Goal: Communication & Community: Answer question/provide support

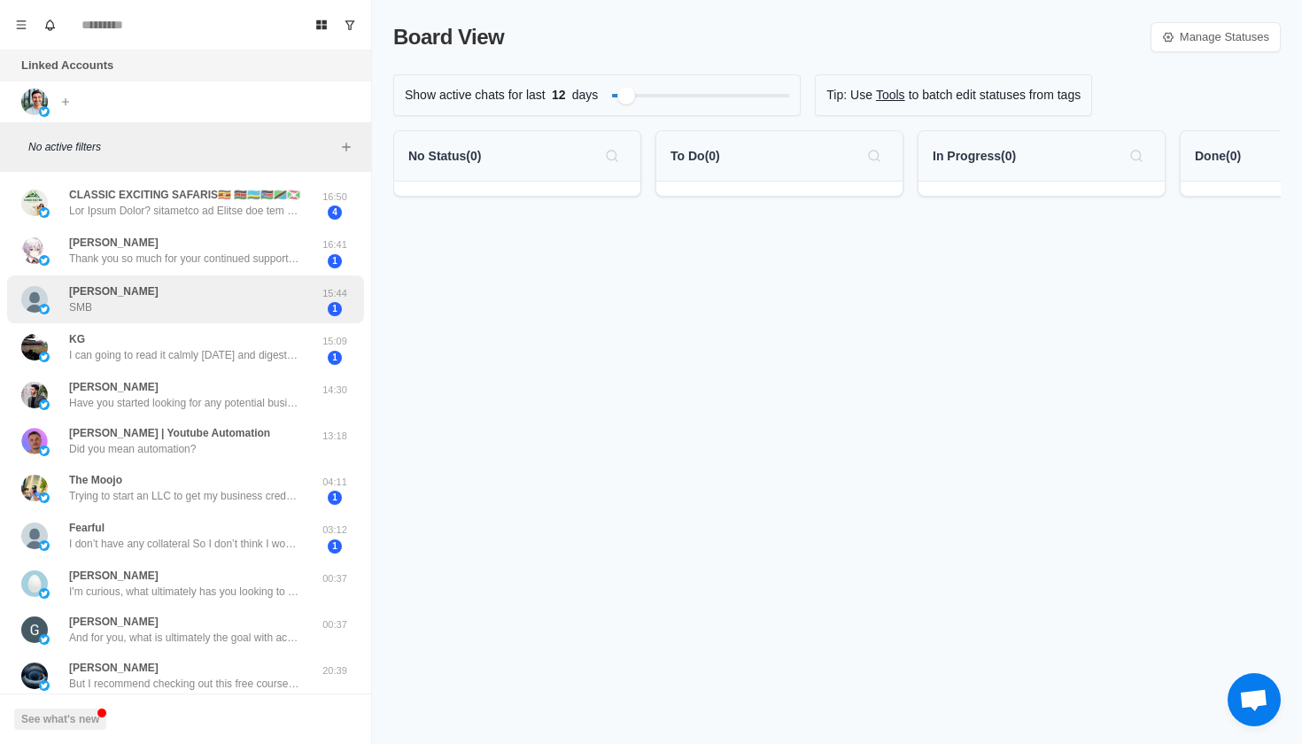
click at [187, 315] on div "[PERSON_NAME] SMB" at bounding box center [166, 300] width 291 height 35
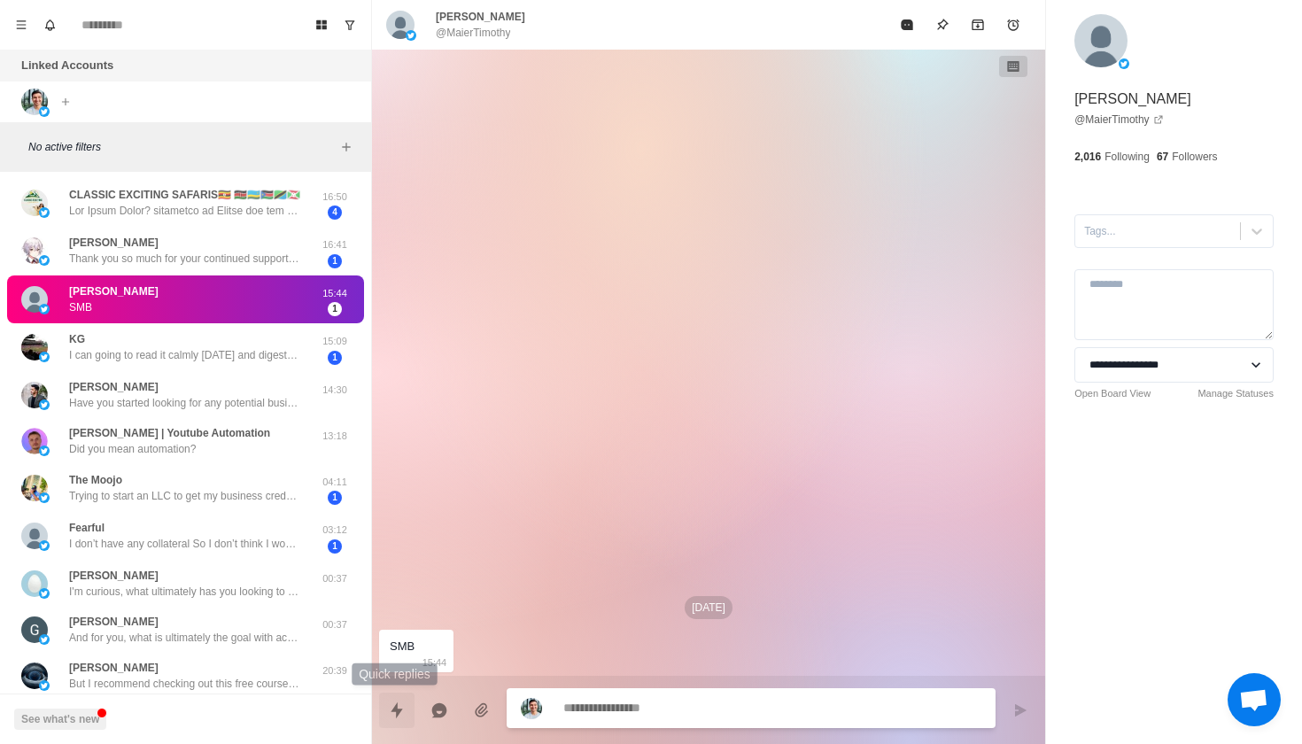
click at [389, 722] on button "Quick replies" at bounding box center [396, 710] width 35 height 35
type textarea "*"
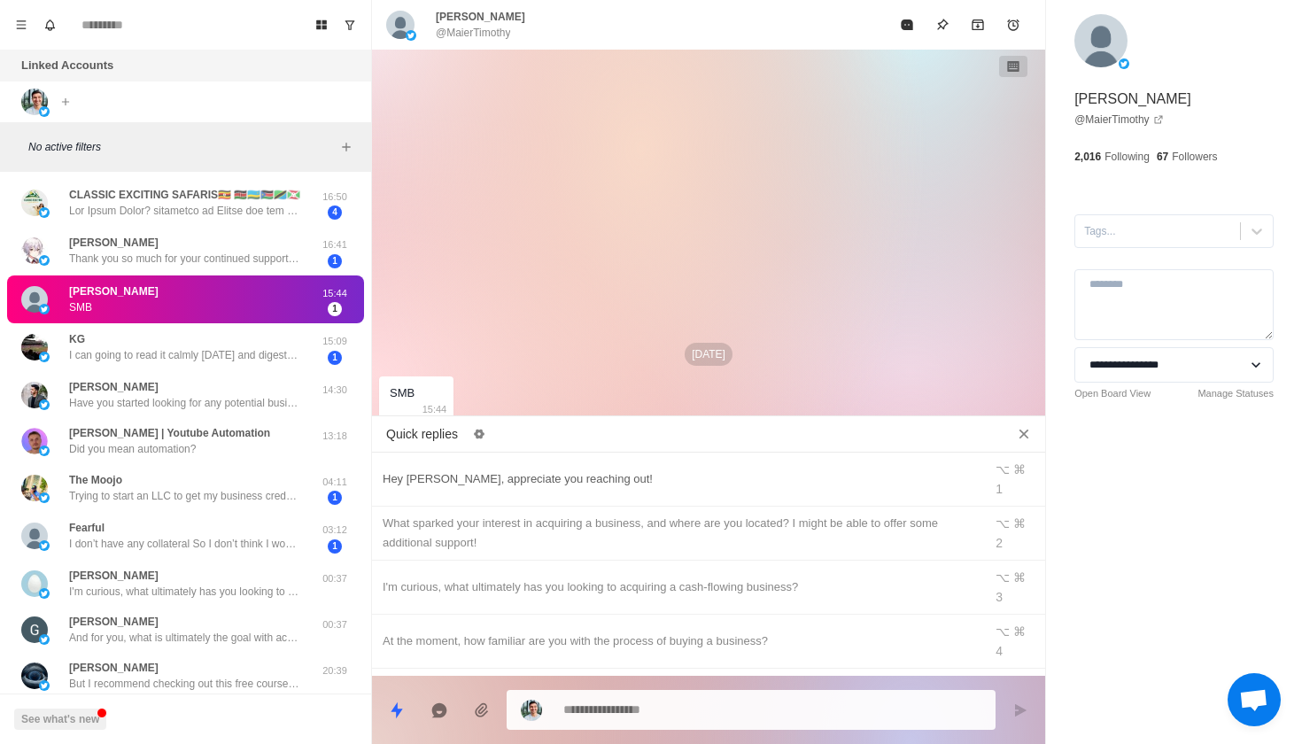
click at [524, 469] on div "Hey [PERSON_NAME], appreciate you reaching out!" at bounding box center [678, 478] width 590 height 19
type textarea "**********"
click at [1028, 704] on button "Send message" at bounding box center [1020, 710] width 35 height 35
type textarea "*"
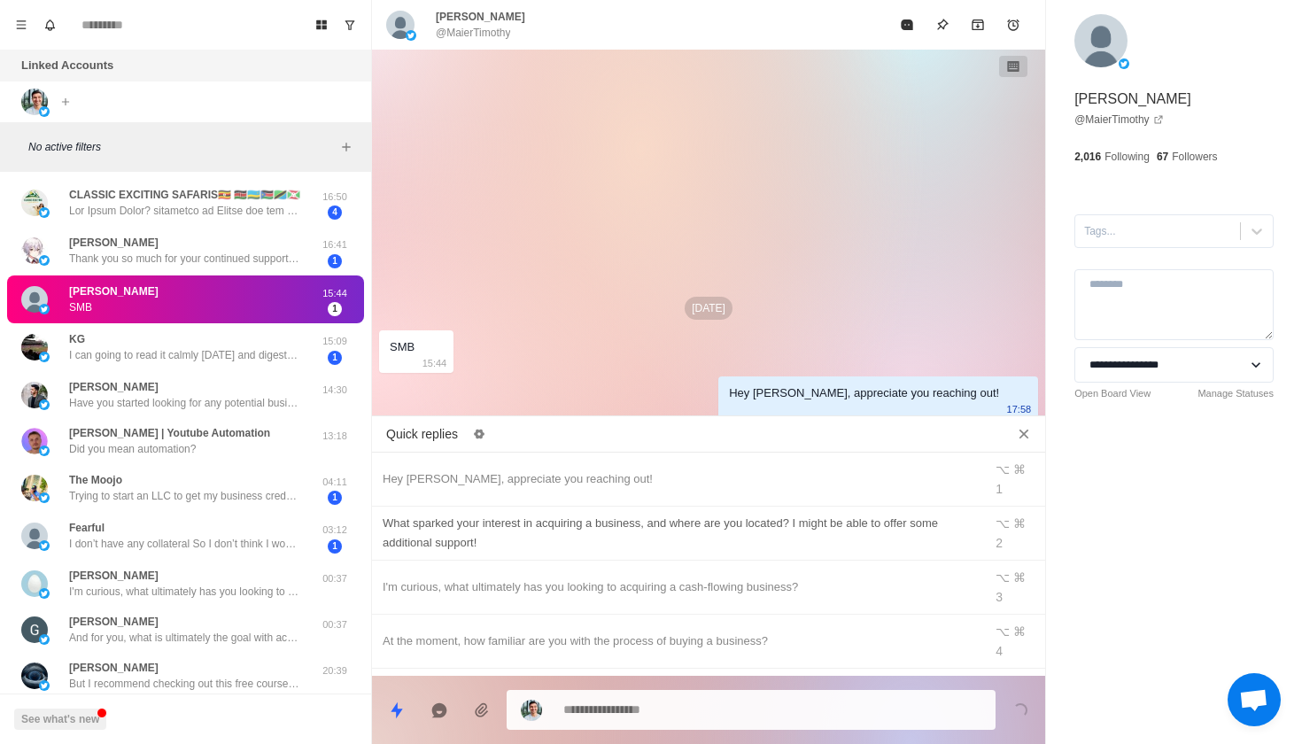
type textarea "*"
click at [919, 516] on div "What sparked your interest in acquiring a business, and where are you located? …" at bounding box center [678, 533] width 590 height 39
type textarea "**********"
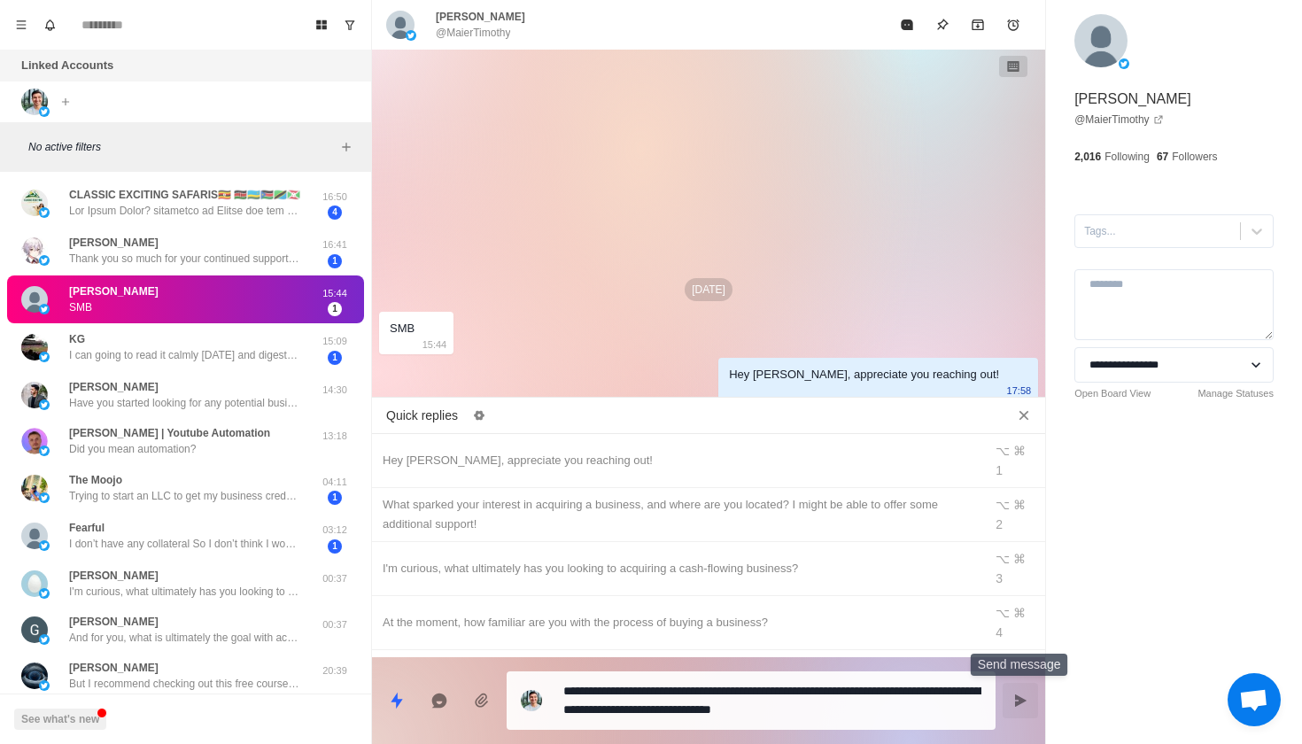
click at [1025, 694] on icon "Send message" at bounding box center [1020, 701] width 14 height 14
type textarea "*"
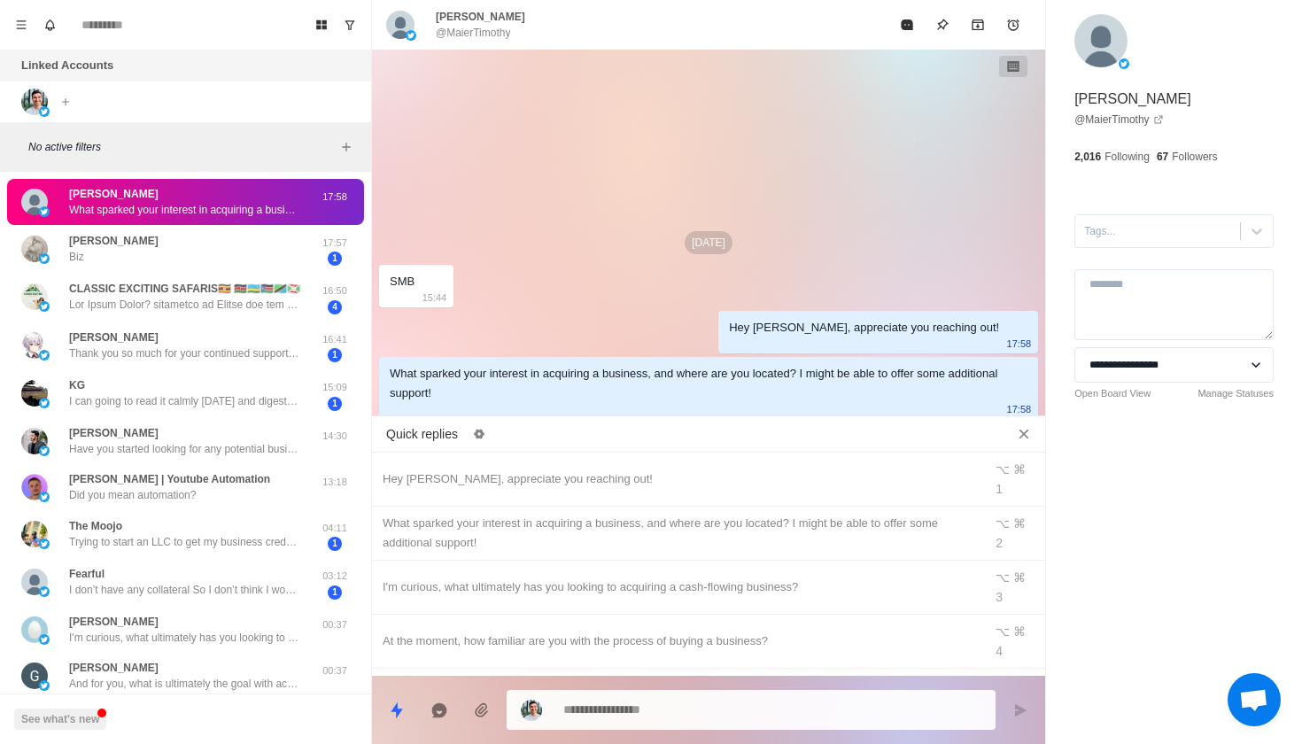
click at [252, 291] on p "CLASSIC EXCITING SAFARIS🇺🇬 🇰🇪🇷🇼🇸🇸🇹🇿🇧🇮" at bounding box center [184, 289] width 231 height 16
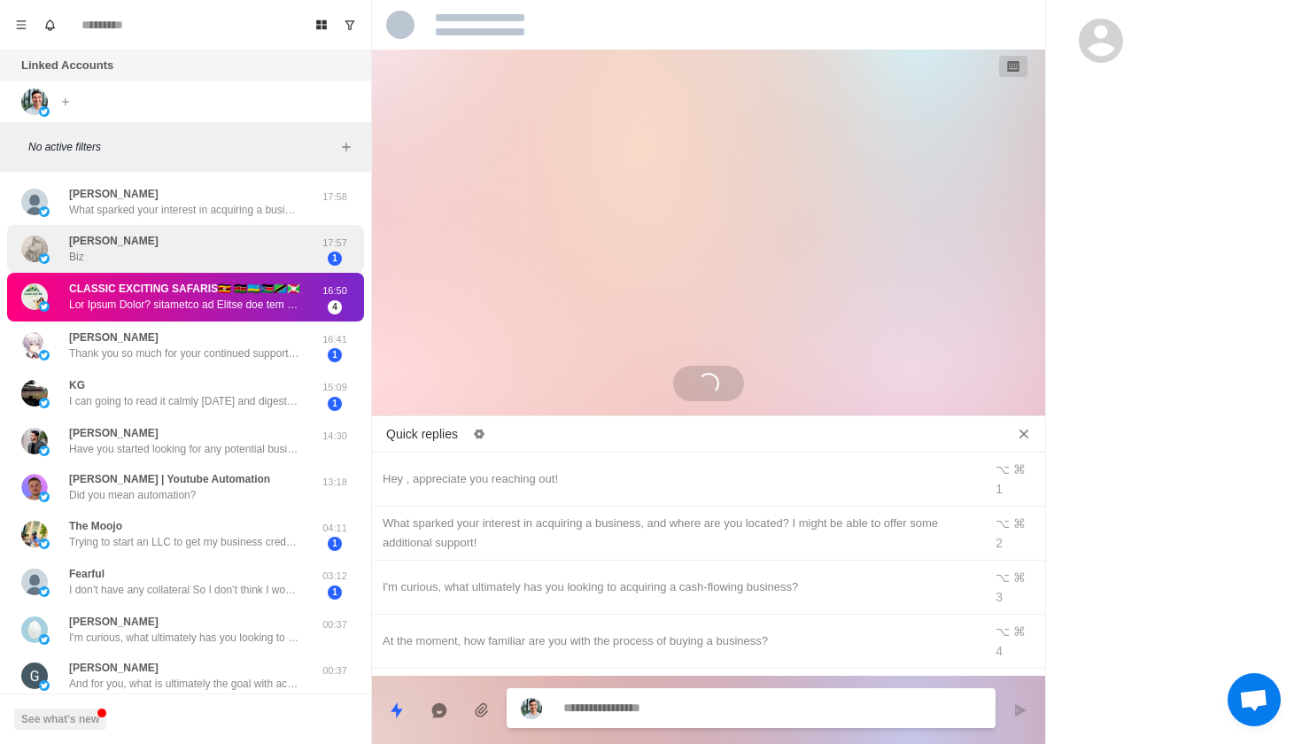
click at [265, 233] on div "[PERSON_NAME]" at bounding box center [166, 249] width 291 height 35
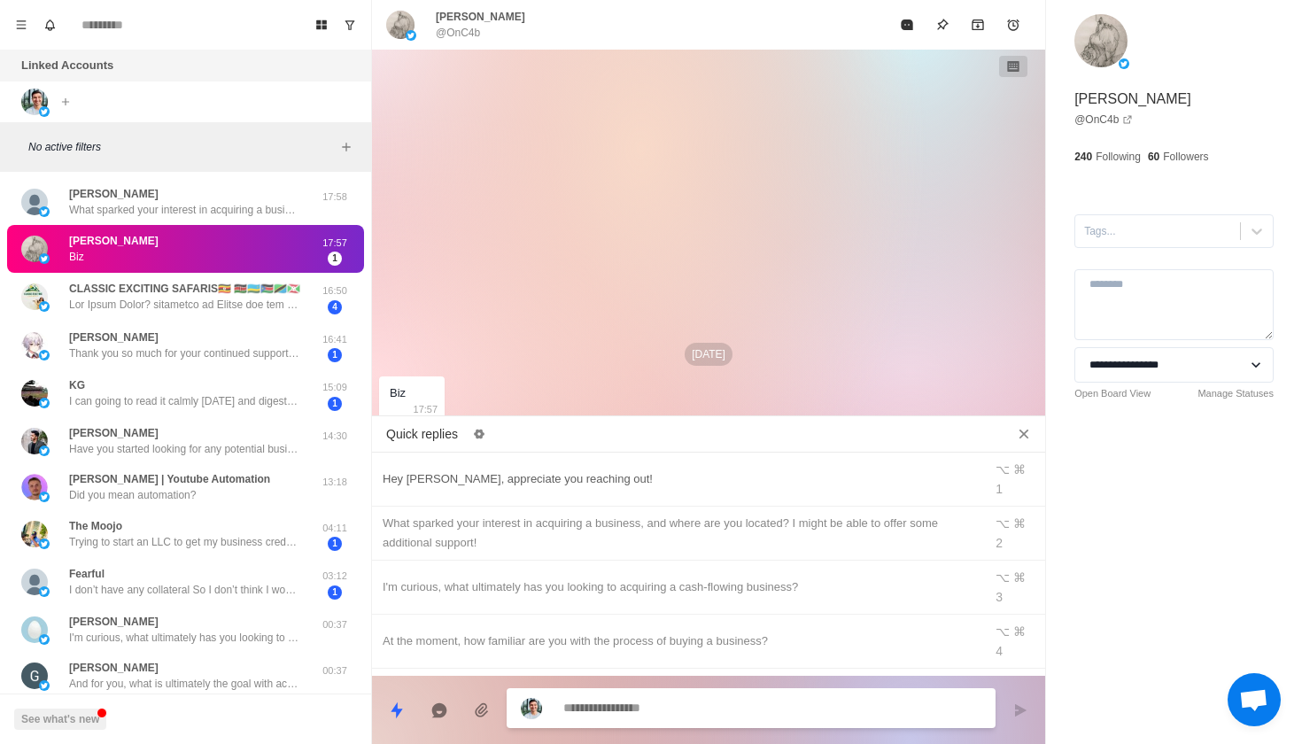
type textarea "*"
click at [647, 469] on div "Hey [PERSON_NAME], appreciate you reaching out!" at bounding box center [678, 478] width 590 height 19
type textarea "**********"
click at [1017, 720] on button "Send message" at bounding box center [1020, 710] width 35 height 35
type textarea "*"
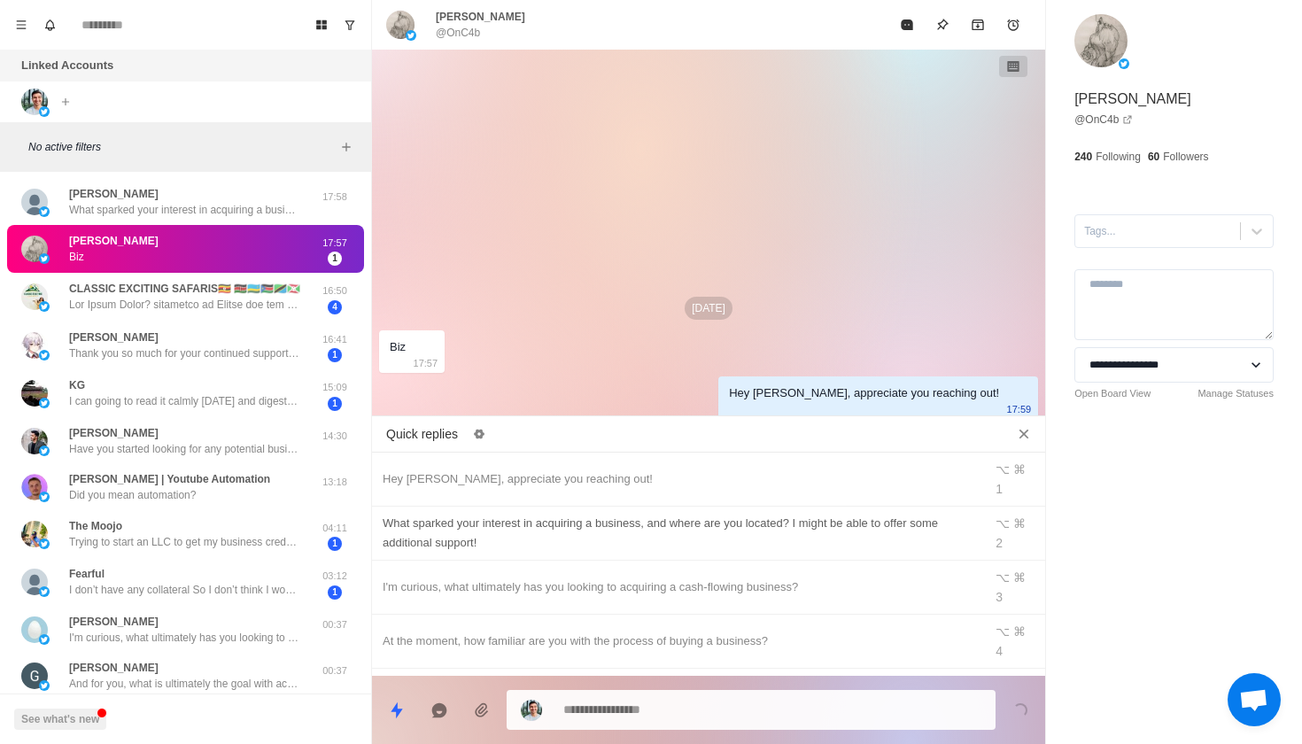
click at [873, 514] on div "What sparked your interest in acquiring a business, and where are you located? …" at bounding box center [678, 533] width 590 height 39
type textarea "**********"
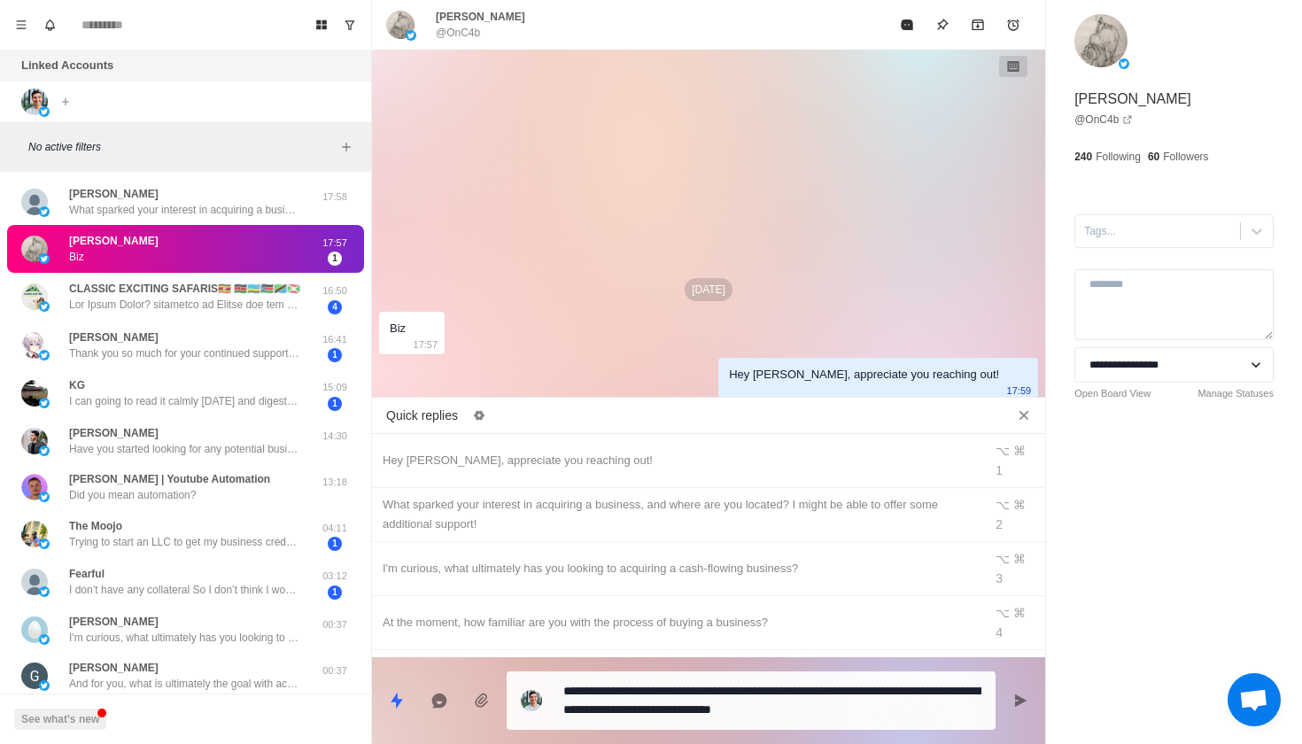
click at [1020, 700] on icon "Send message" at bounding box center [1021, 700] width 12 height 12
type textarea "*"
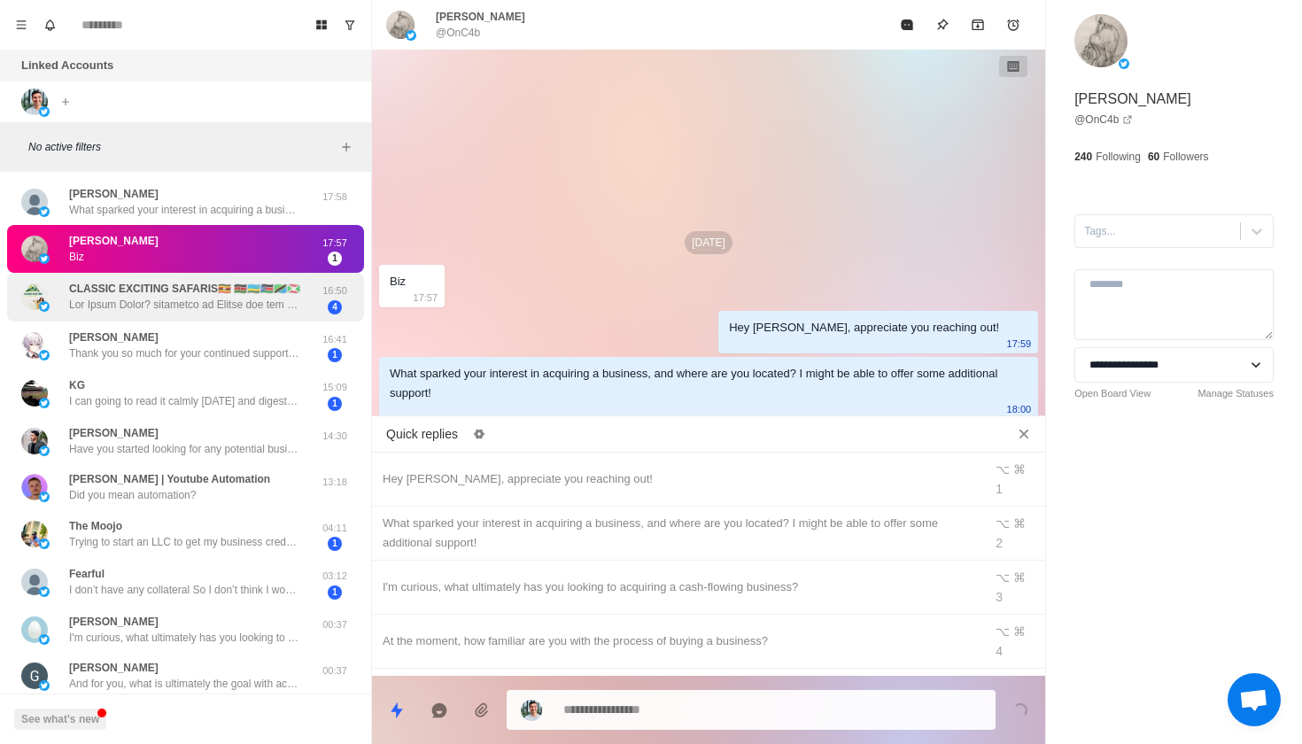
click at [166, 311] on p at bounding box center [184, 305] width 230 height 16
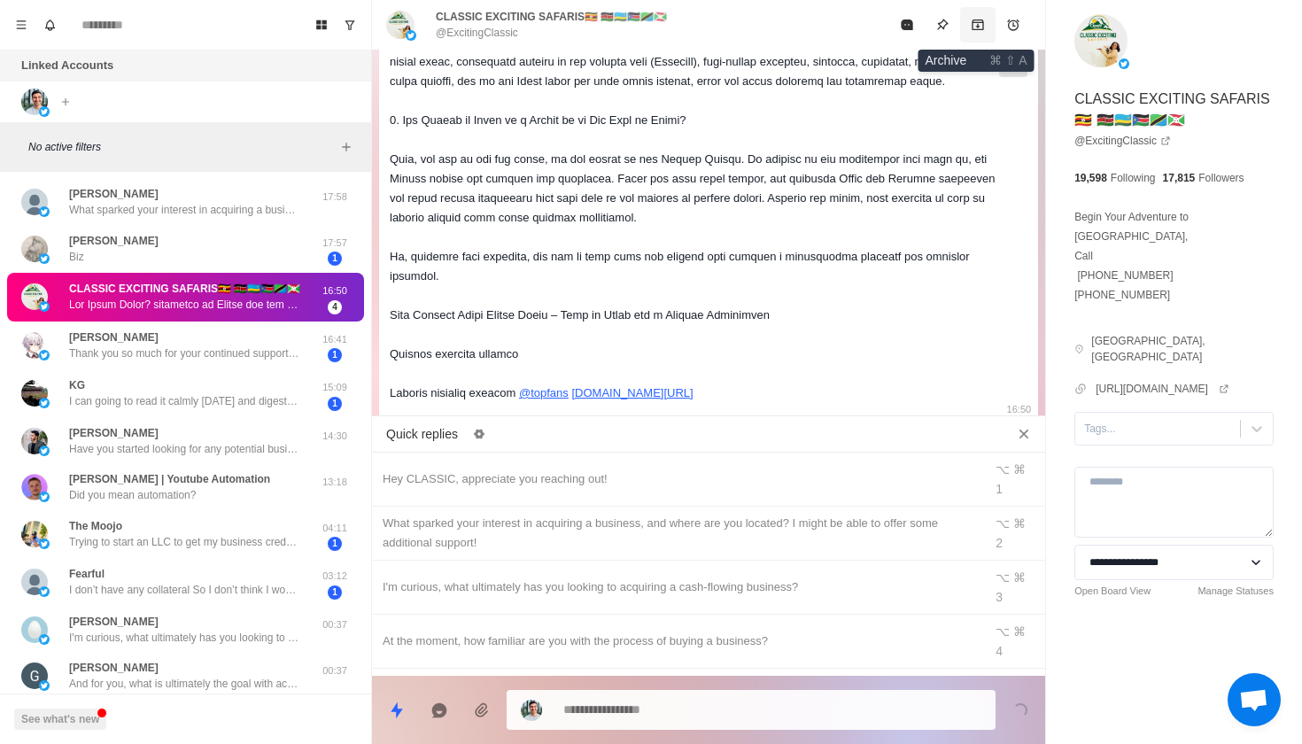
click at [972, 23] on icon "Archive" at bounding box center [978, 25] width 14 height 14
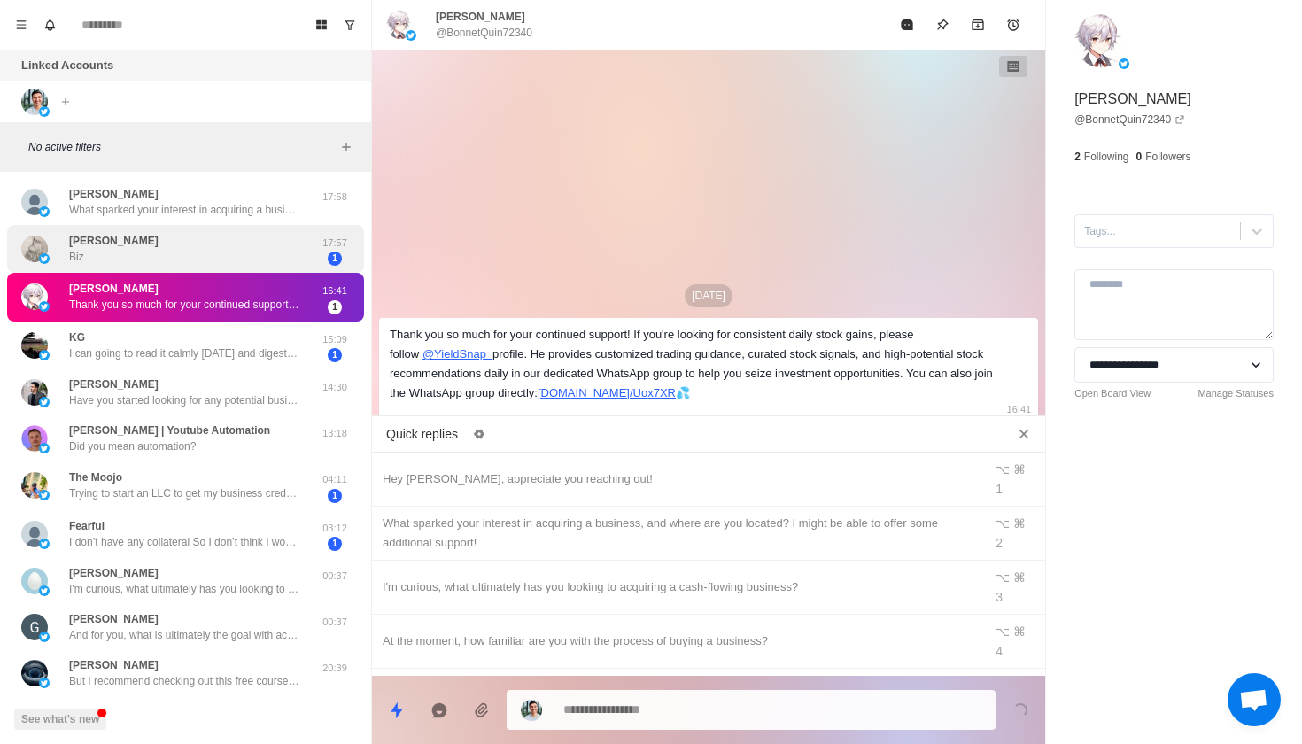
click at [275, 248] on div "[PERSON_NAME]" at bounding box center [166, 249] width 291 height 35
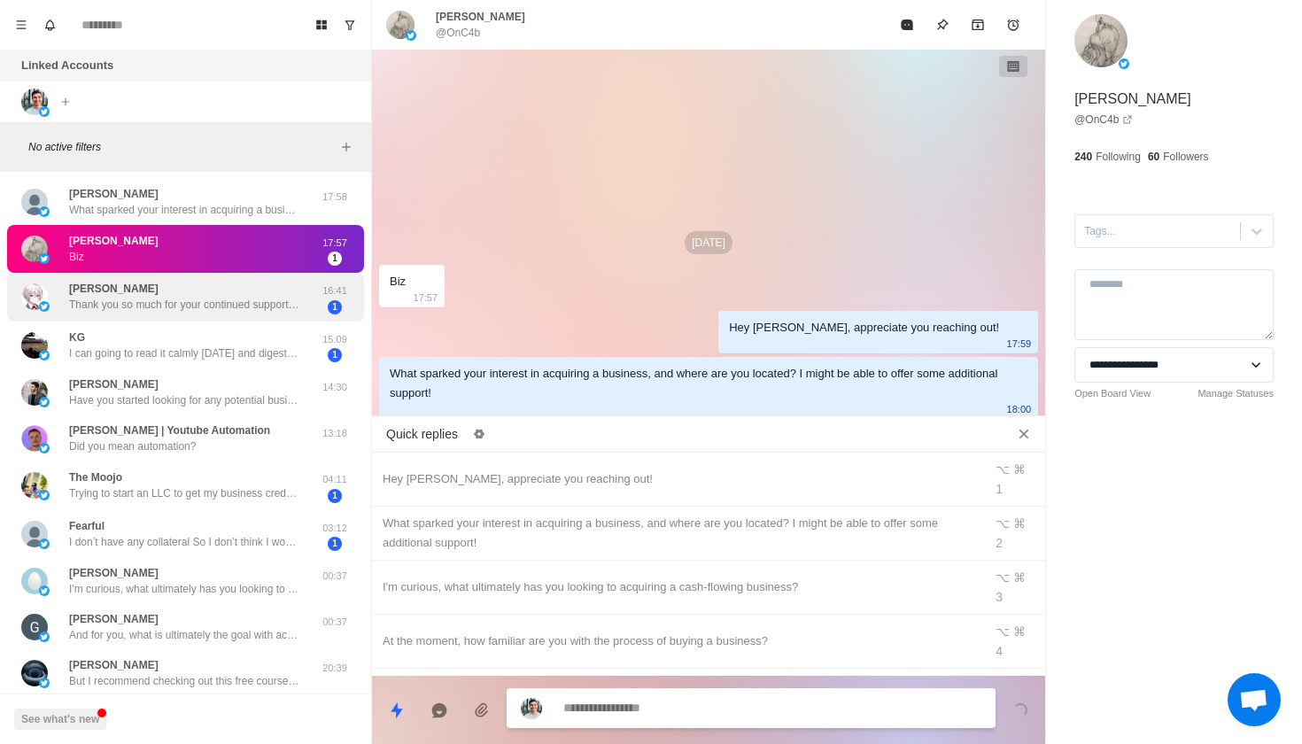
click at [337, 283] on p "16:41" at bounding box center [335, 290] width 44 height 15
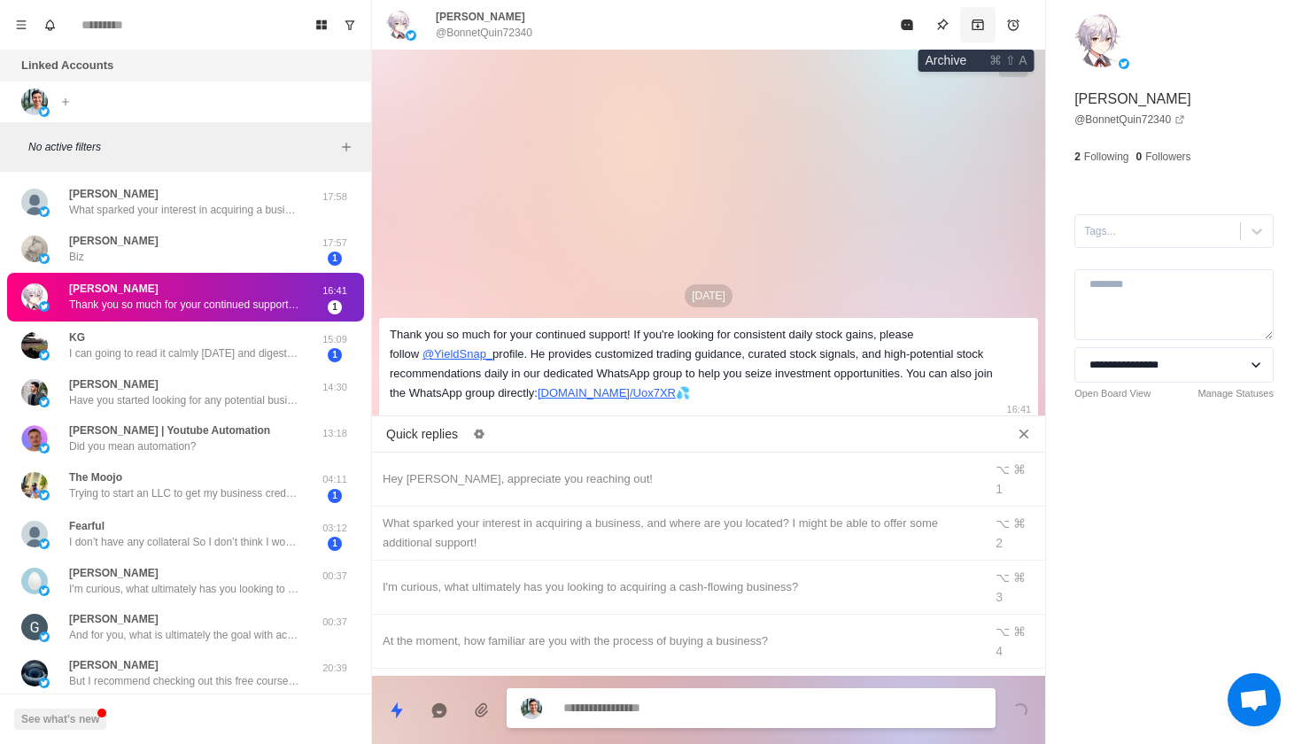
click at [972, 21] on icon "Archive" at bounding box center [978, 25] width 14 height 14
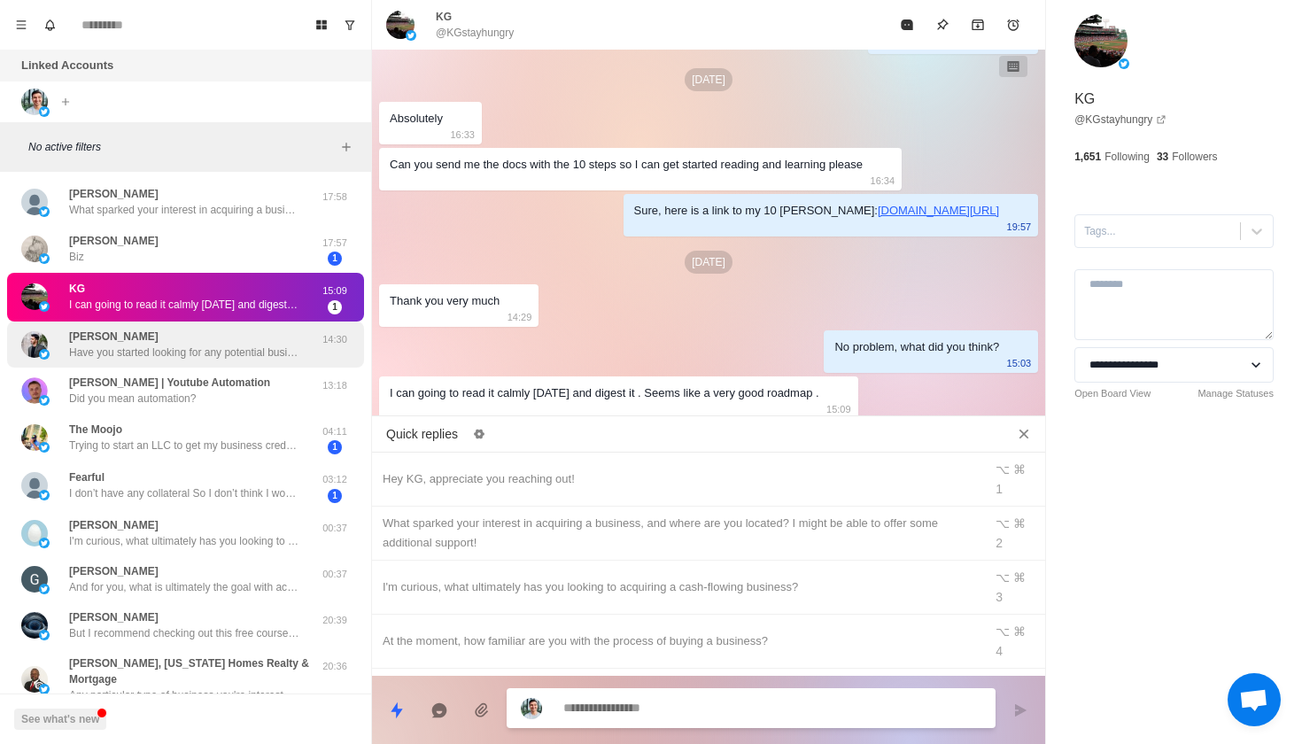
scroll to position [1202, 0]
click at [216, 345] on p "Have you started looking for any potential businesses to acquire yet?" at bounding box center [184, 353] width 230 height 16
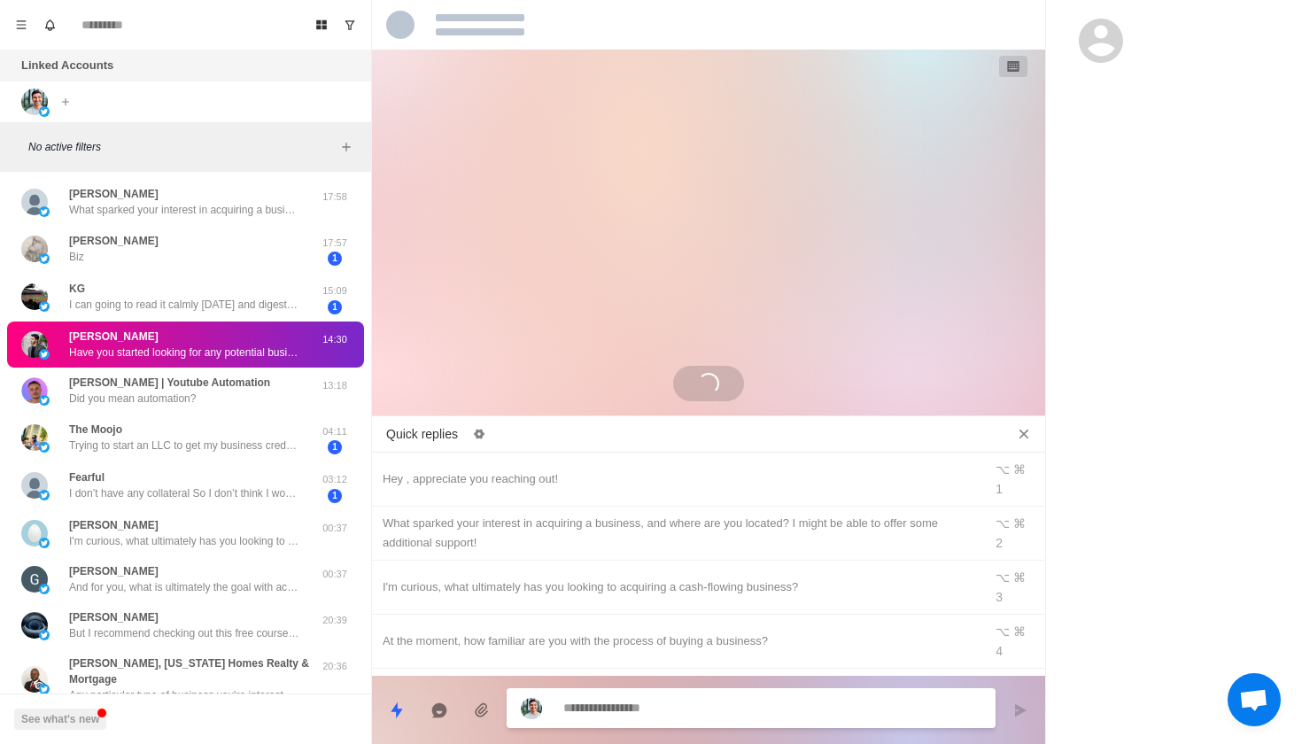
scroll to position [0, 0]
click at [253, 266] on div "[PERSON_NAME] Biz 17:57 1" at bounding box center [185, 249] width 357 height 49
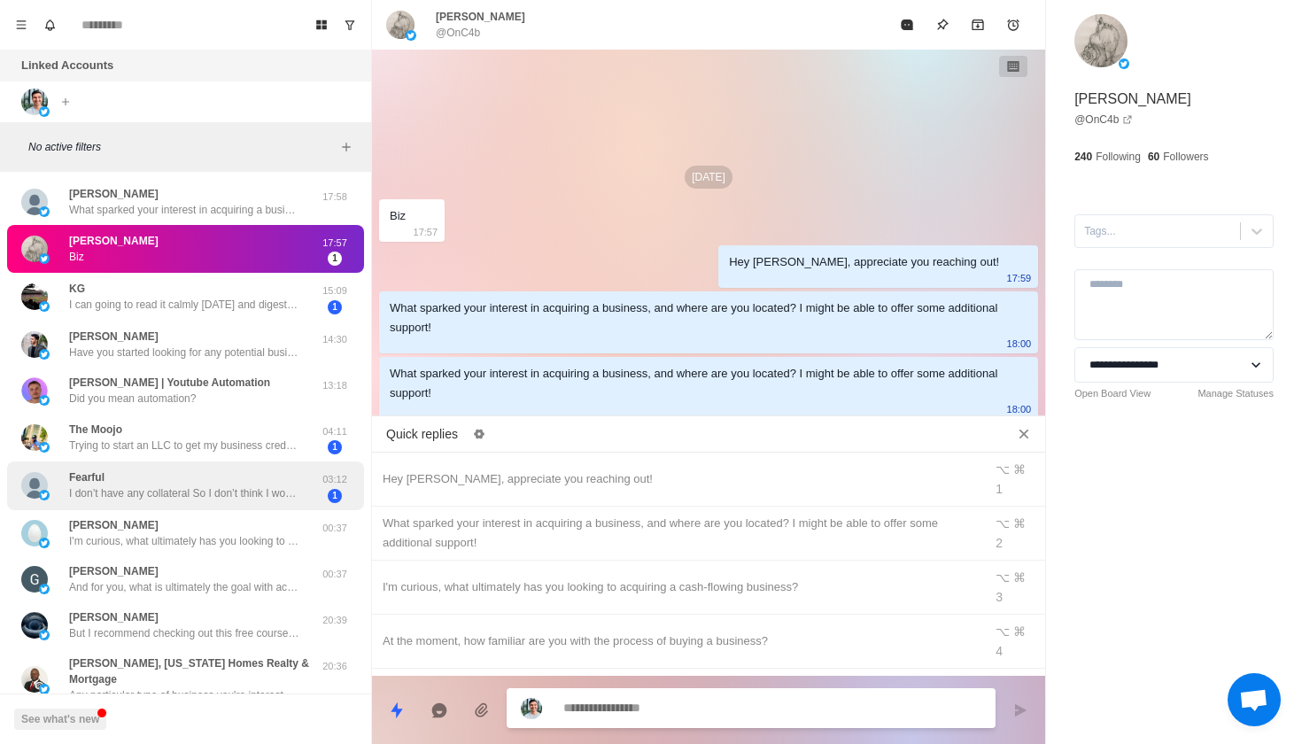
click at [243, 485] on p "I don’t have any collateral So I don’t think I would be SBA eligible" at bounding box center [184, 493] width 230 height 16
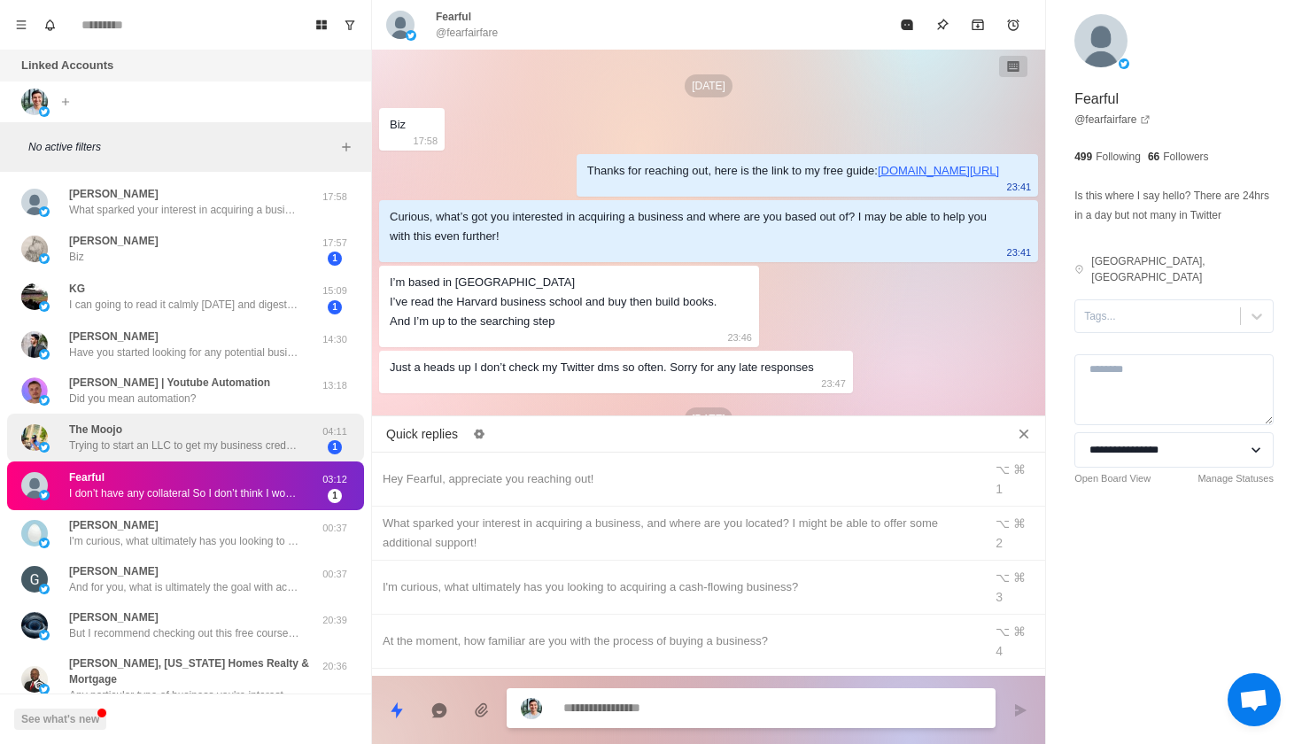
scroll to position [1211, 0]
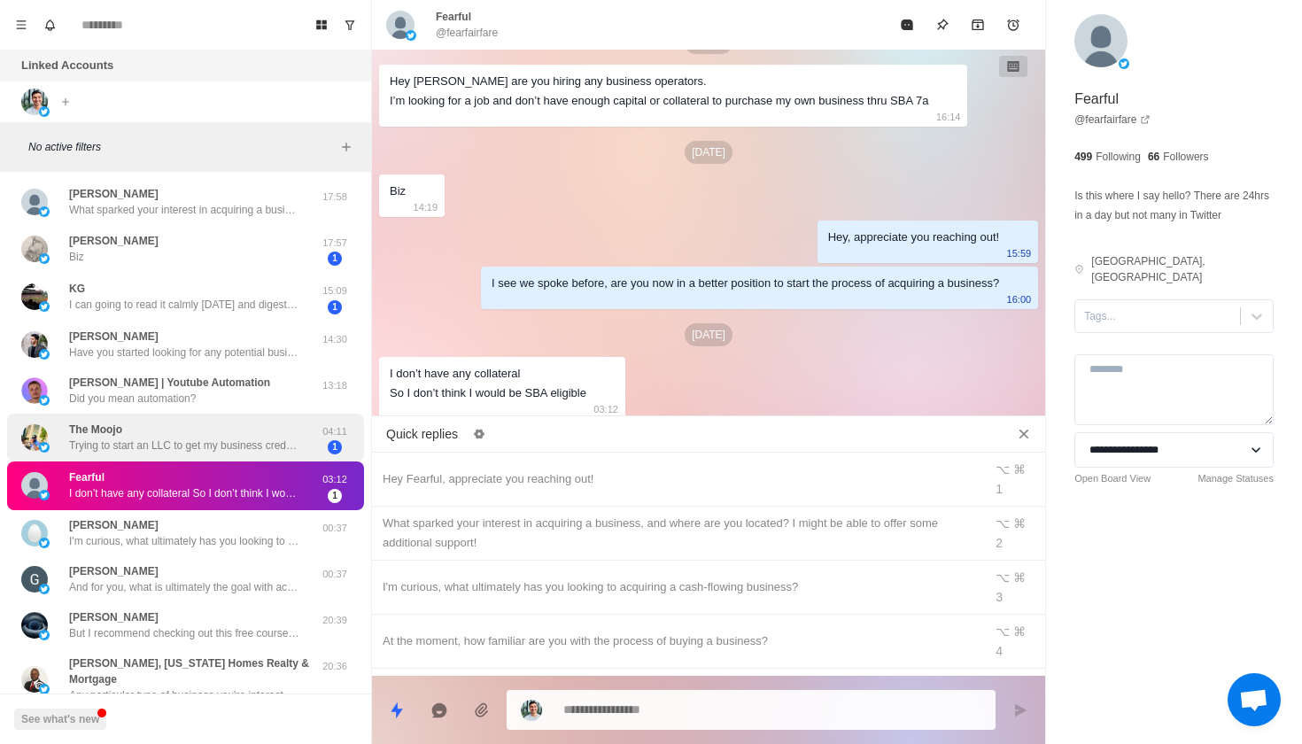
click at [242, 444] on p "Trying to start an LLC to get my business credentials and then getting 2-3 vend…" at bounding box center [184, 446] width 230 height 16
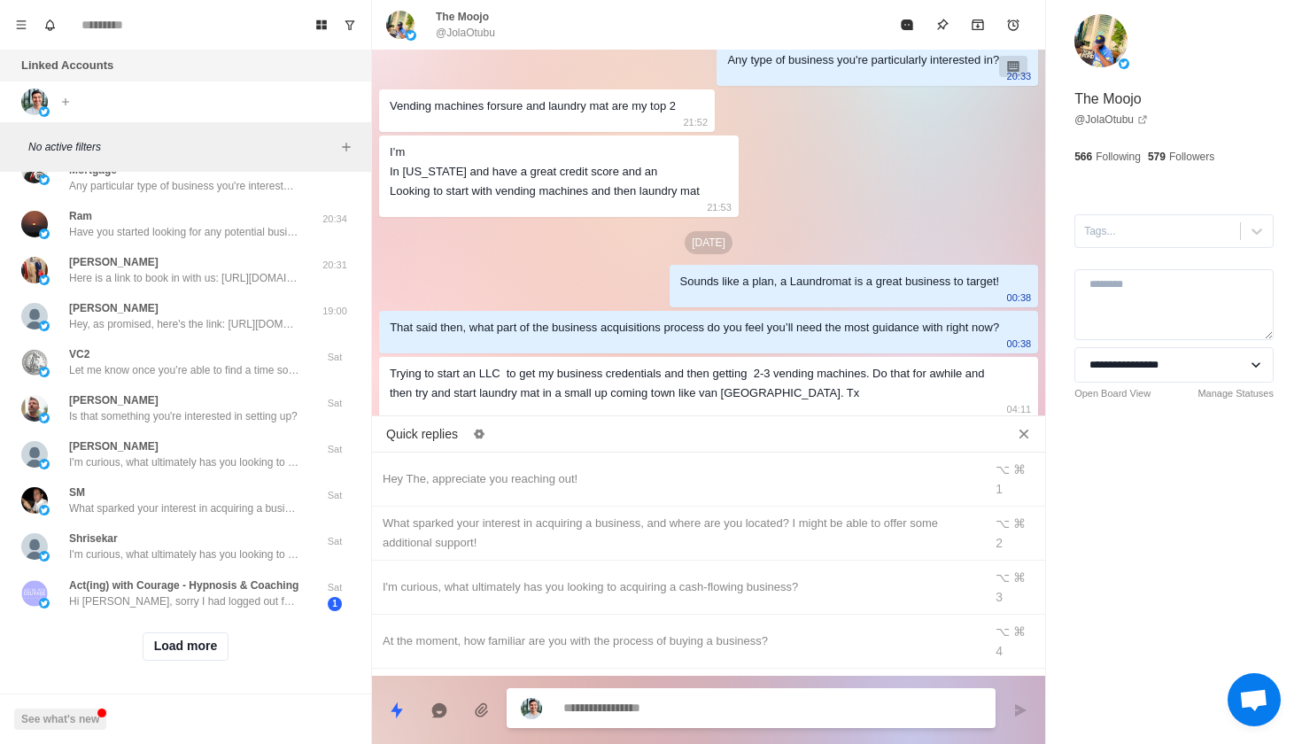
scroll to position [506, 0]
click at [185, 633] on button "Load more" at bounding box center [186, 647] width 87 height 28
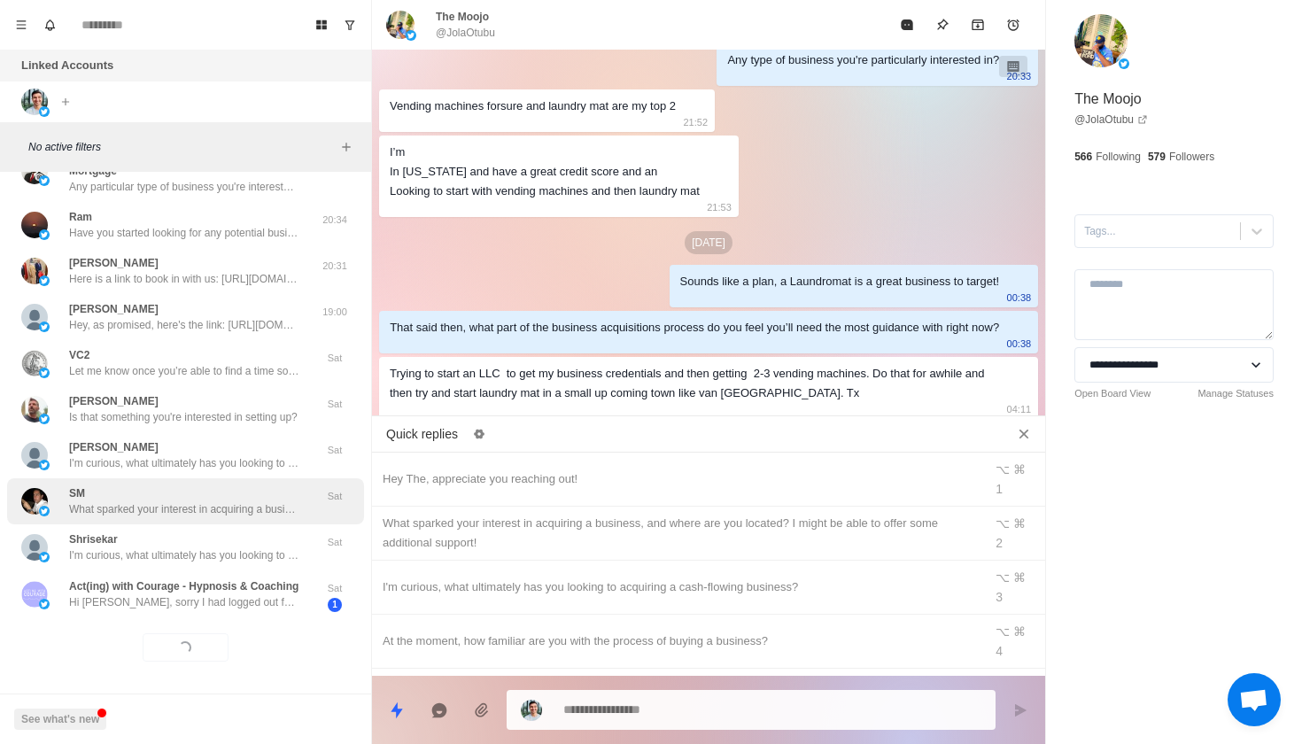
scroll to position [0, 0]
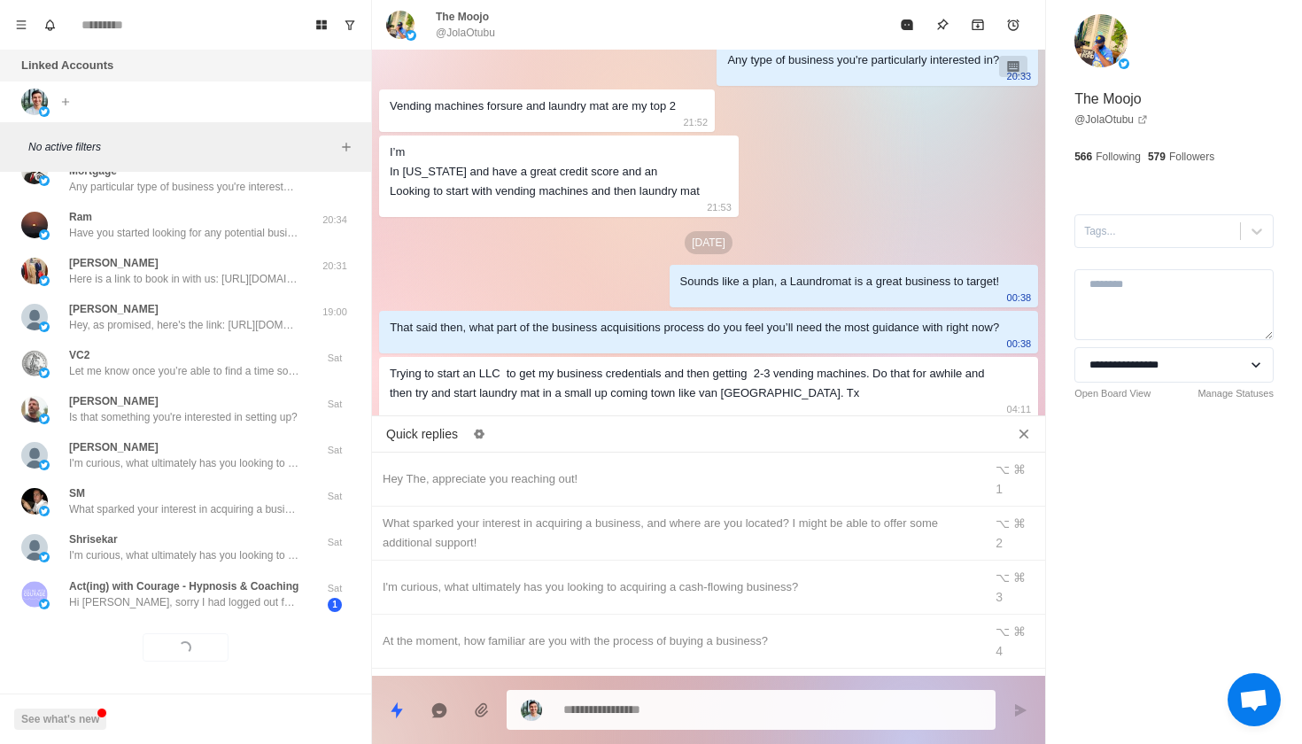
type textarea "*"
